Goal: Task Accomplishment & Management: Use online tool/utility

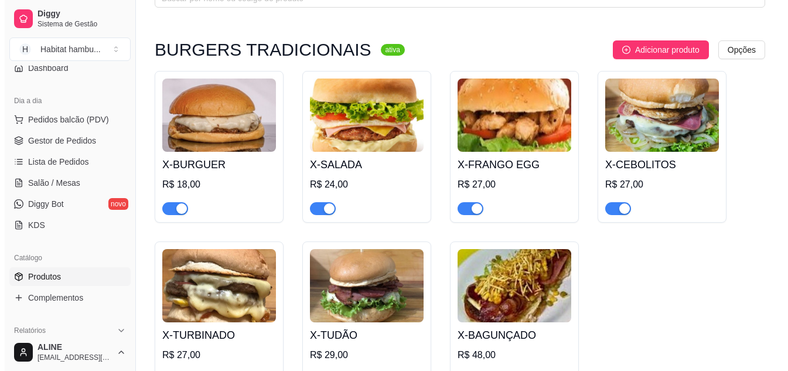
scroll to position [76, 0]
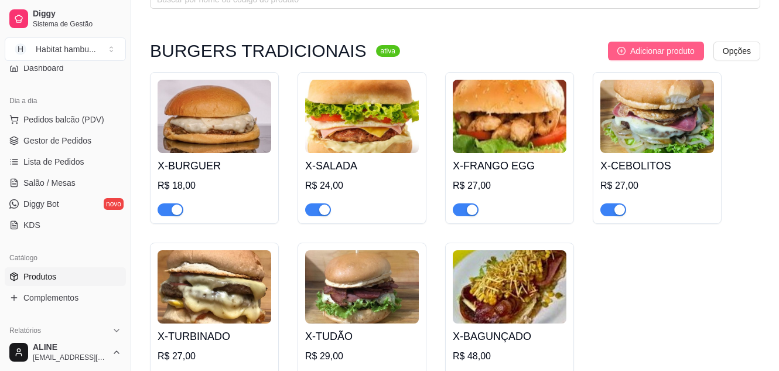
click at [675, 52] on span "Adicionar produto" at bounding box center [662, 51] width 64 height 13
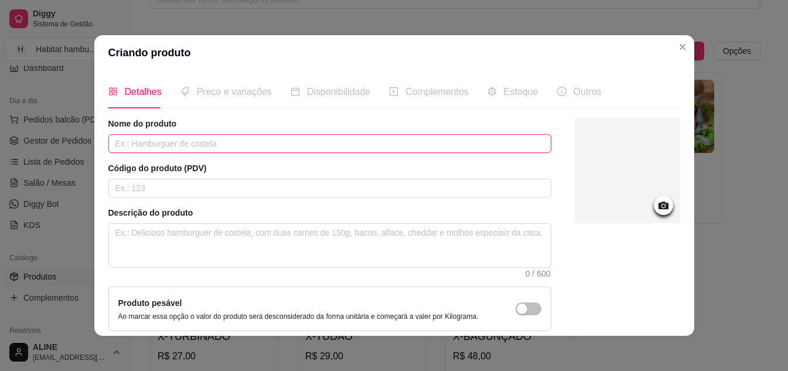
click at [222, 144] on input "text" at bounding box center [329, 143] width 443 height 19
type input "X-EGG"
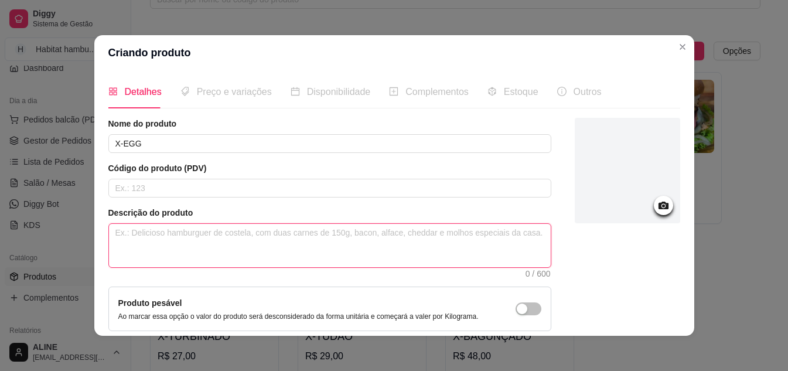
click at [134, 235] on textarea at bounding box center [330, 245] width 442 height 43
paste textarea "Pão de x, hambúrguer, milho, presunto, queijo mussarela, alface, tomate e pepin…"
type textarea "Pão de x, hambúrguer, milho, presunto, queijo mussarela, alface, tomate e pepin…"
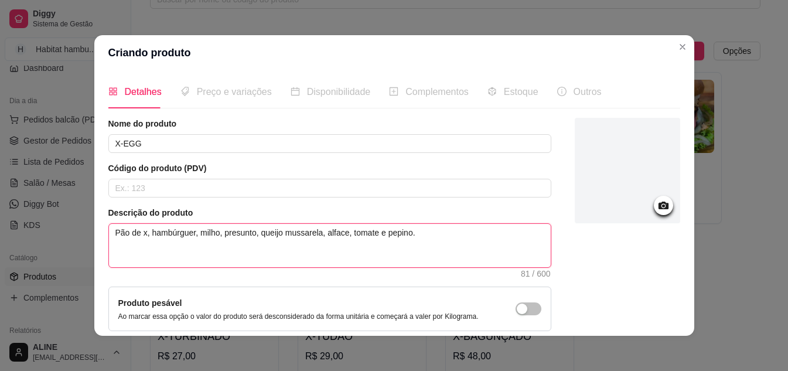
click at [214, 234] on textarea "Pão de x, hambúrguer, milho, presunto, queijo mussarela, alface, tomate e pepin…" at bounding box center [330, 245] width 442 height 43
type textarea "Pão de x, hambúrguer, mil, presunto, [PERSON_NAME], alface, tomate e pepino."
type textarea "Pão de x, hambúrguer, mi, presunto, [PERSON_NAME], alface, tomate e pepino."
type textarea "Pão de x, hambúrguer, m, presunto, [PERSON_NAME], alface, tomate e pepino."
type textarea "Pão de x, hambúrguer, , presunto, [PERSON_NAME], alface, tomate e pepino."
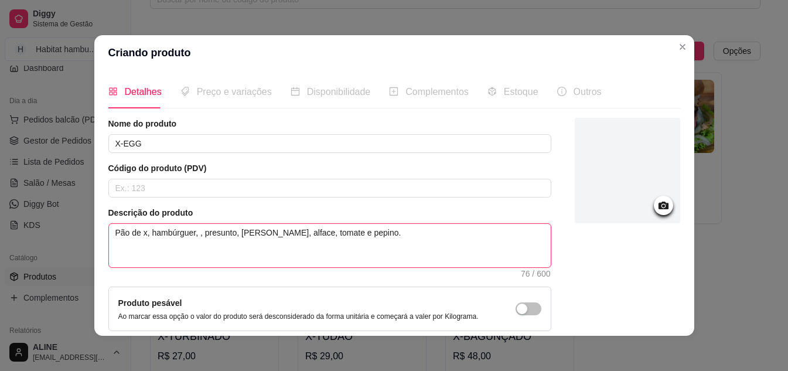
type textarea "Pão de x, hambúrguer, V, presunto, queijo mussarela, alface, tomate e pepino."
type textarea "Pão de x, hambúrguer, , presunto, [PERSON_NAME], alface, tomate e pepino."
type textarea "Pão de x, hambúrguer, o, presunto, queijo mussarela, alface, tomate e pepino."
type textarea "Pão de x, hambúrguer, ov, presunto, queijo mussarela, alface, tomate e pepino."
type textarea "Pão de x, hambúrguer, ovo, presunto, queijo mussarela, alface, tomate e pepino."
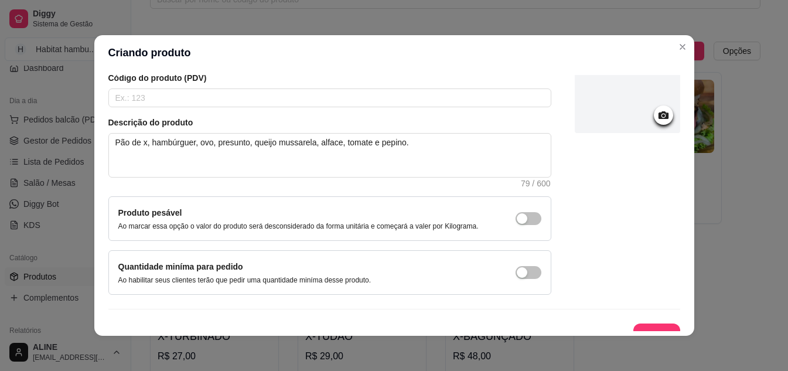
scroll to position [106, 0]
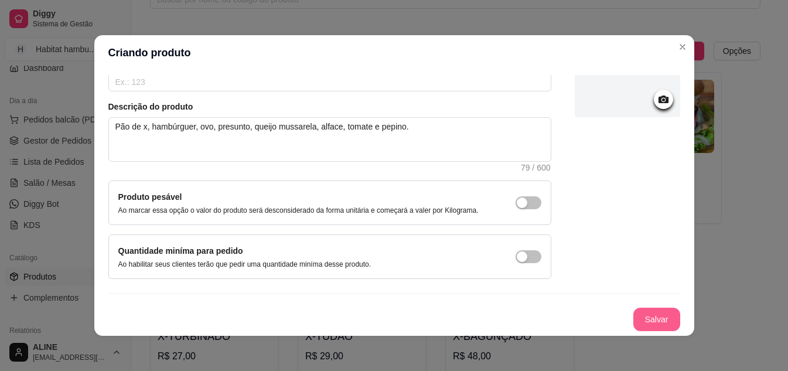
click at [641, 321] on button "Salvar" at bounding box center [656, 318] width 47 height 23
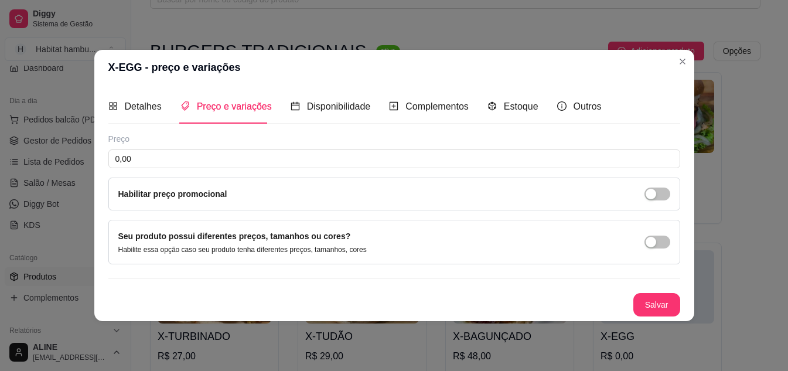
scroll to position [0, 0]
click at [427, 111] on span "Complementos" at bounding box center [436, 106] width 63 height 10
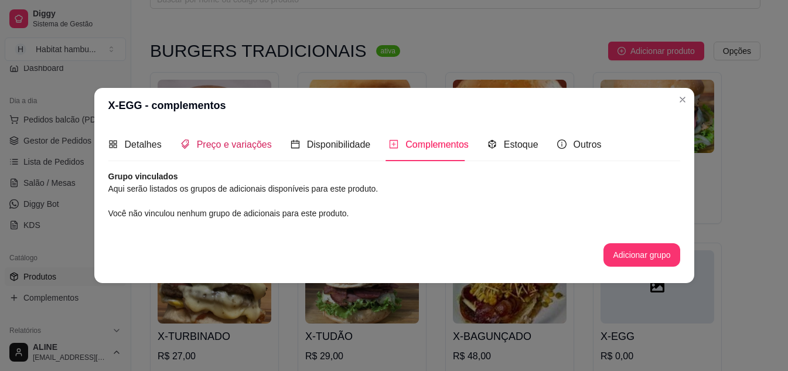
click at [230, 143] on span "Preço e variações" at bounding box center [234, 144] width 75 height 10
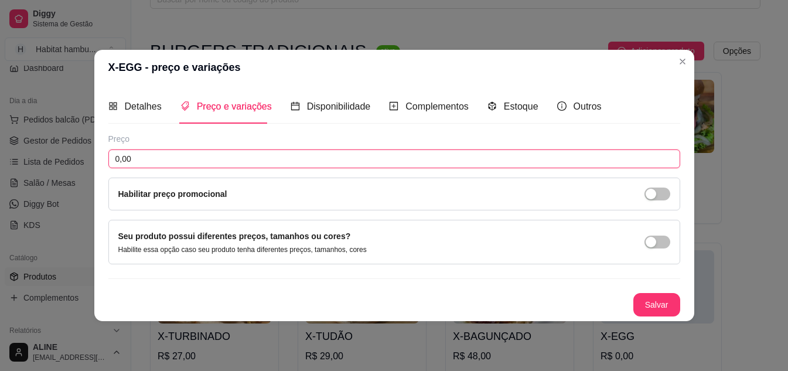
click at [164, 153] on input "0,00" at bounding box center [394, 158] width 572 height 19
type input "27,00"
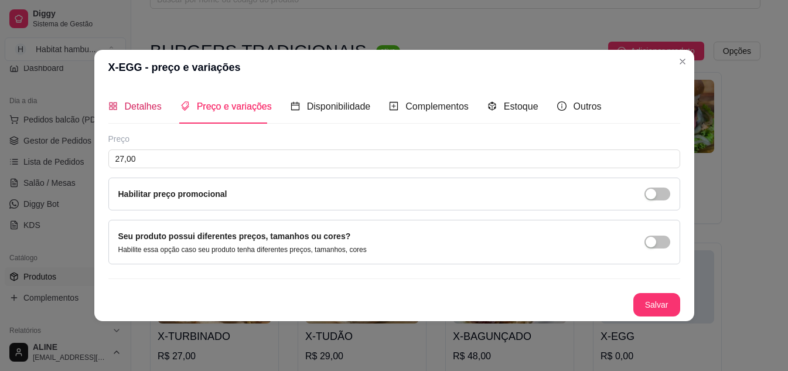
click at [147, 104] on span "Detalhes" at bounding box center [143, 106] width 37 height 10
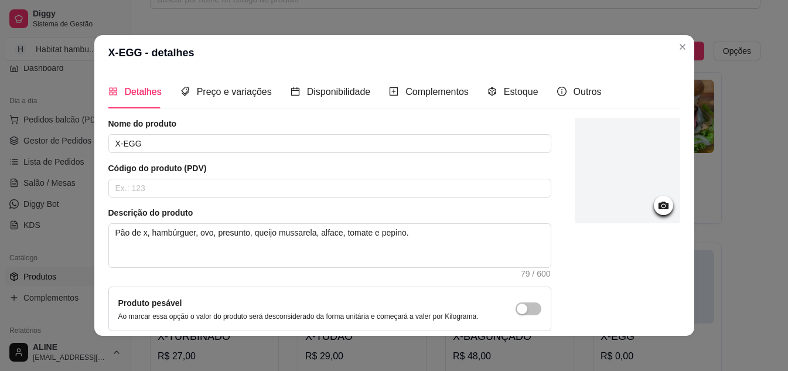
click at [656, 201] on icon at bounding box center [662, 205] width 13 height 13
click at [656, 208] on icon at bounding box center [662, 205] width 13 height 13
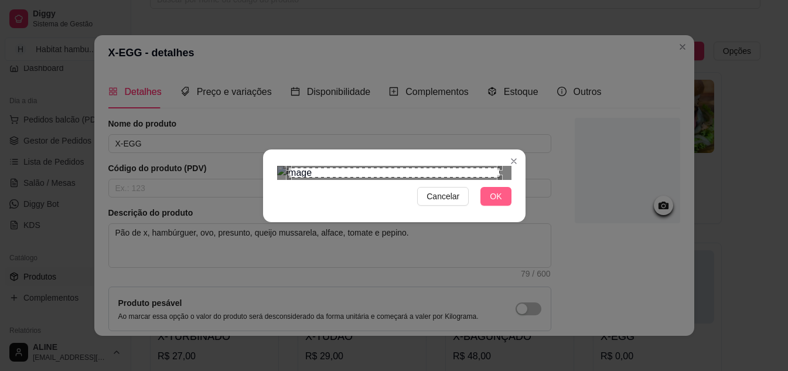
click at [490, 203] on span "OK" at bounding box center [496, 196] width 12 height 13
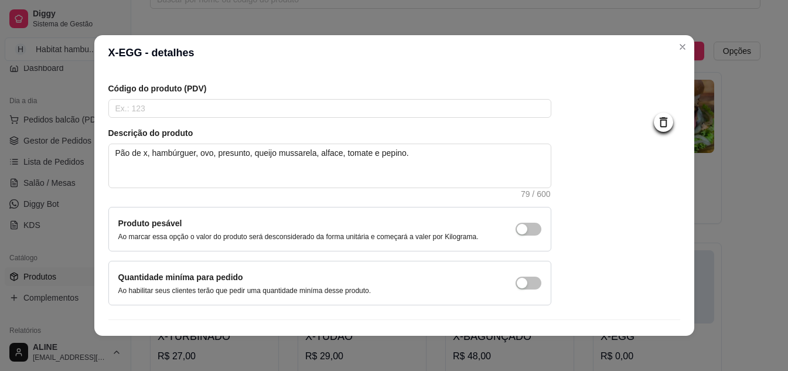
scroll to position [106, 0]
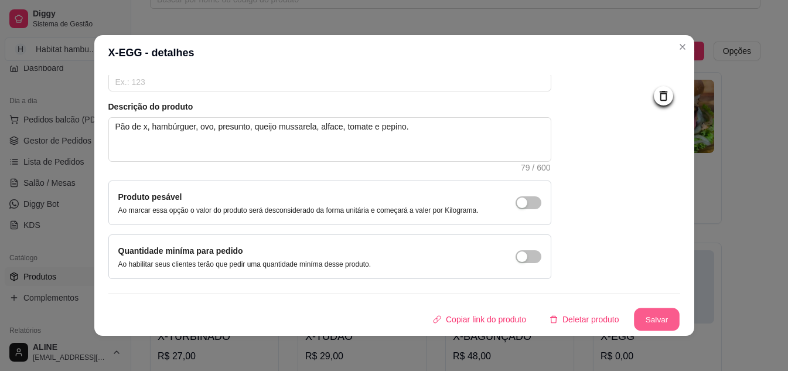
click at [656, 319] on button "Salvar" at bounding box center [657, 319] width 46 height 23
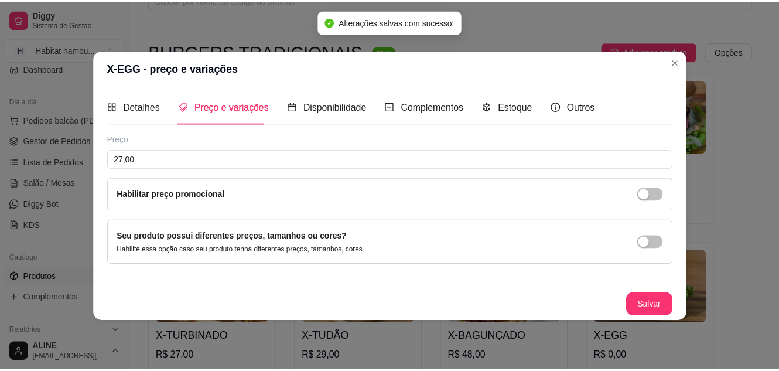
scroll to position [0, 0]
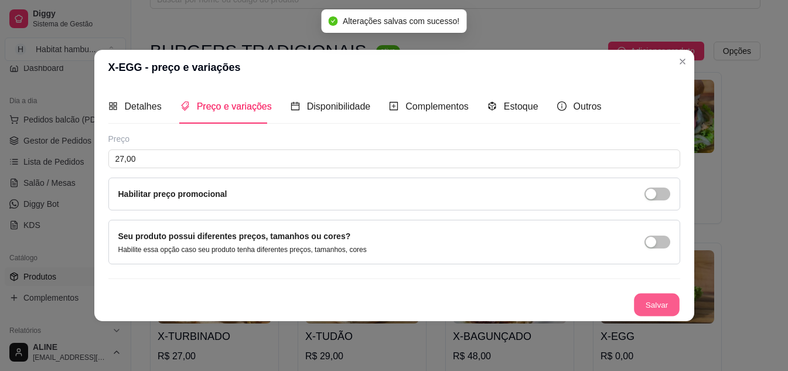
click at [659, 303] on button "Salvar" at bounding box center [657, 304] width 46 height 23
